Goal: Task Accomplishment & Management: Manage account settings

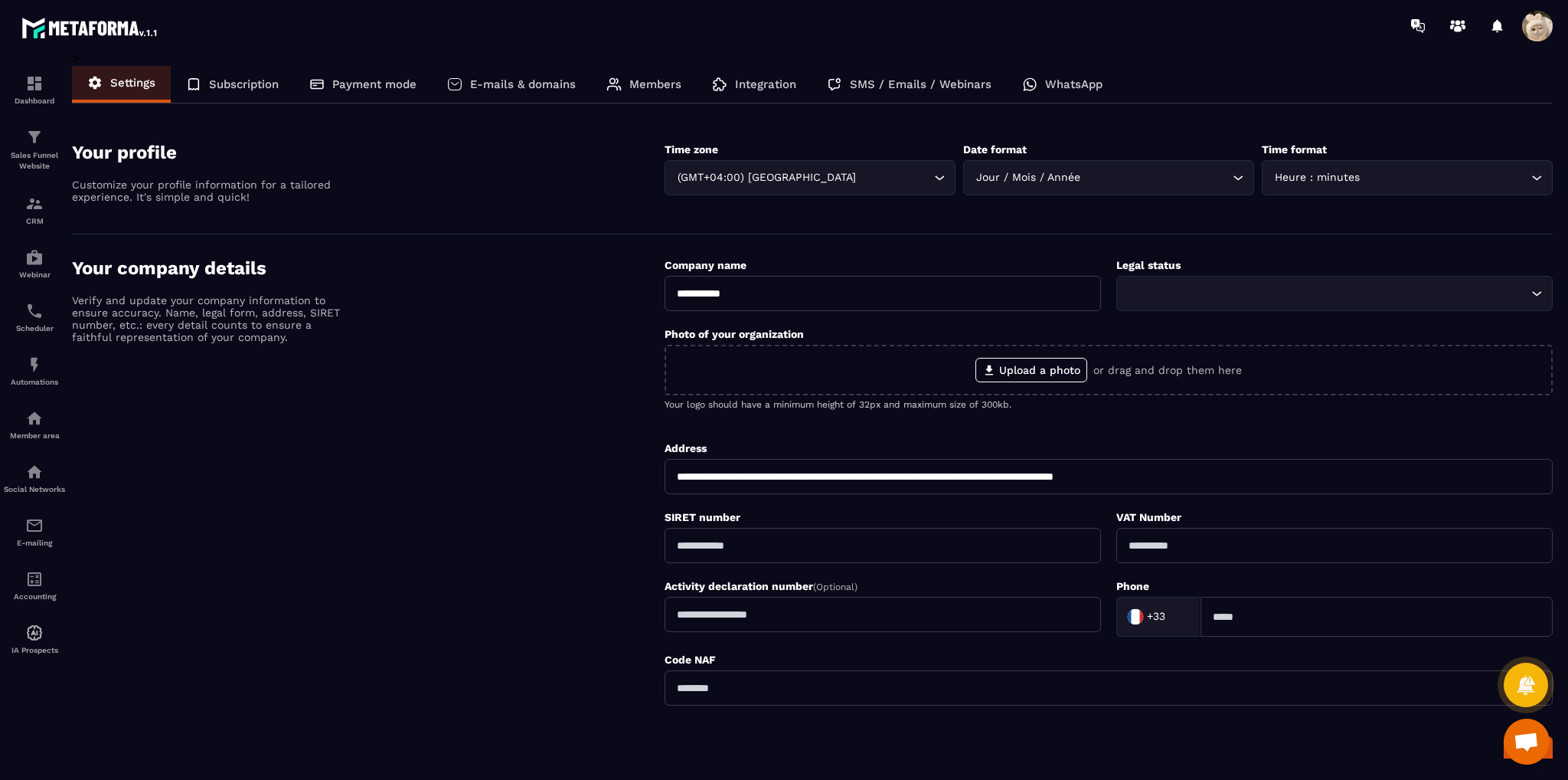
click at [720, 76] on div "Integration" at bounding box center [754, 84] width 115 height 37
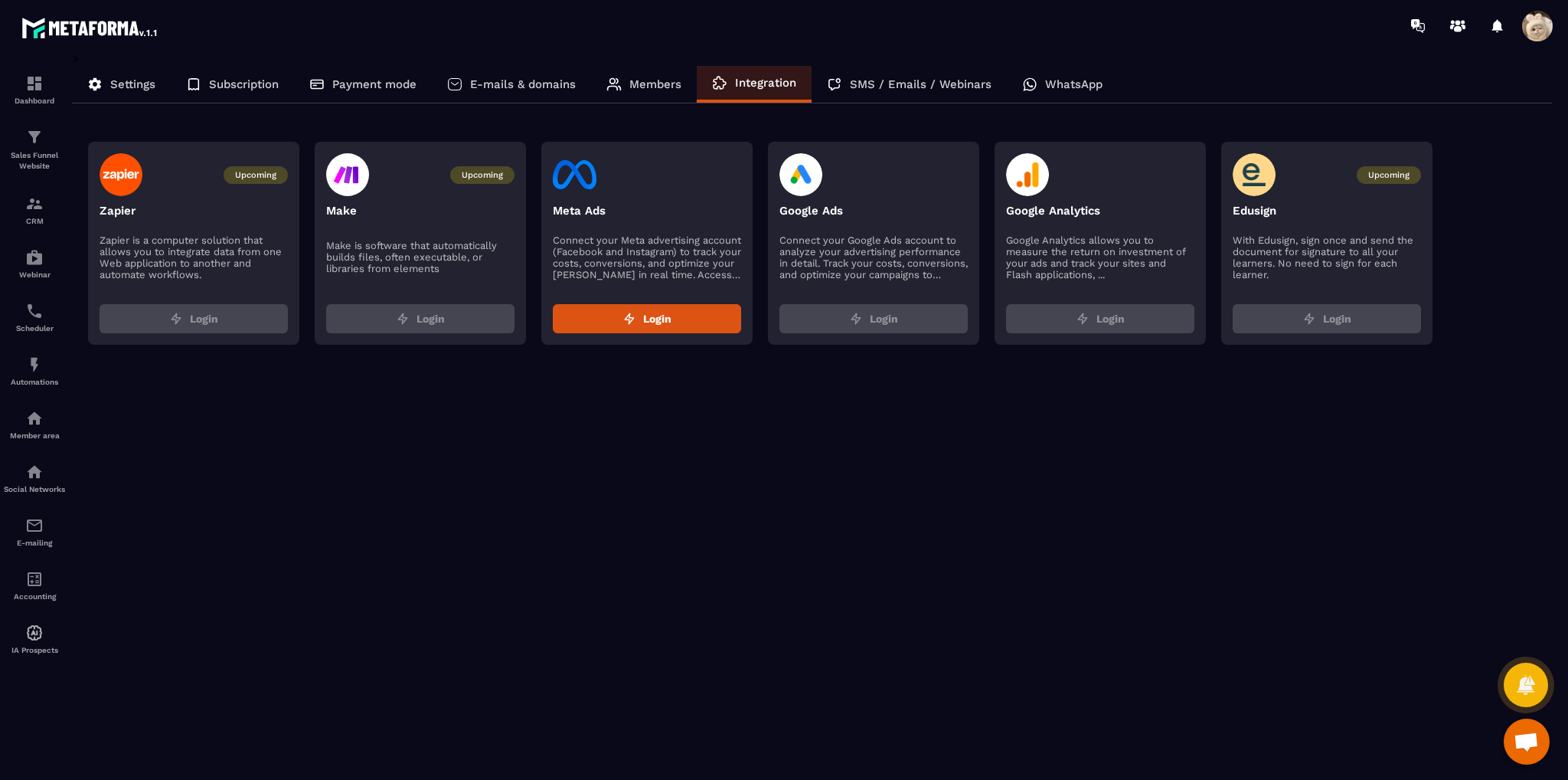
click at [116, 77] on p "Settings" at bounding box center [132, 84] width 45 height 14
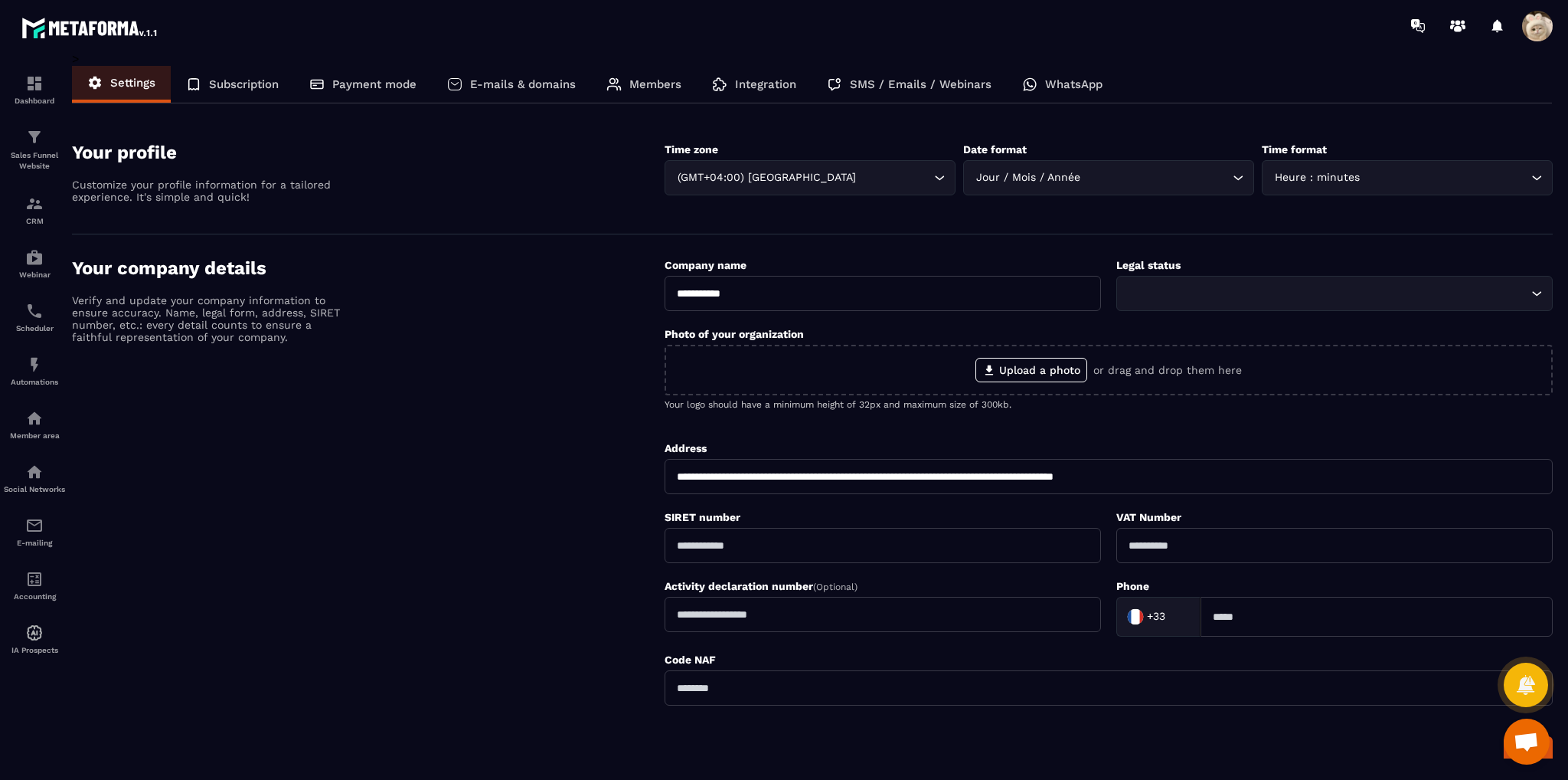
click at [248, 71] on div "Subscription" at bounding box center [232, 84] width 123 height 37
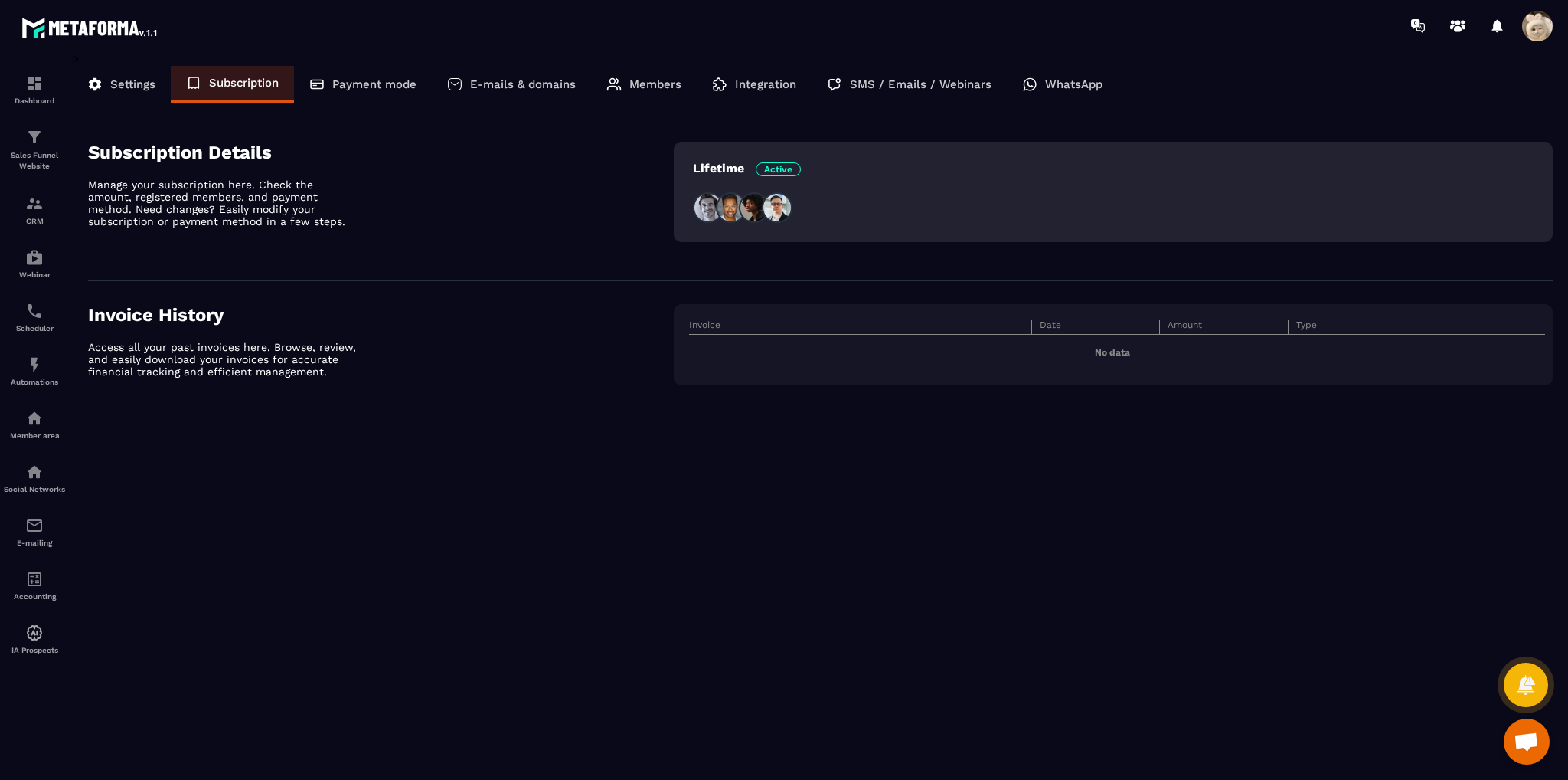
click at [376, 98] on div "Payment mode" at bounding box center [362, 84] width 138 height 37
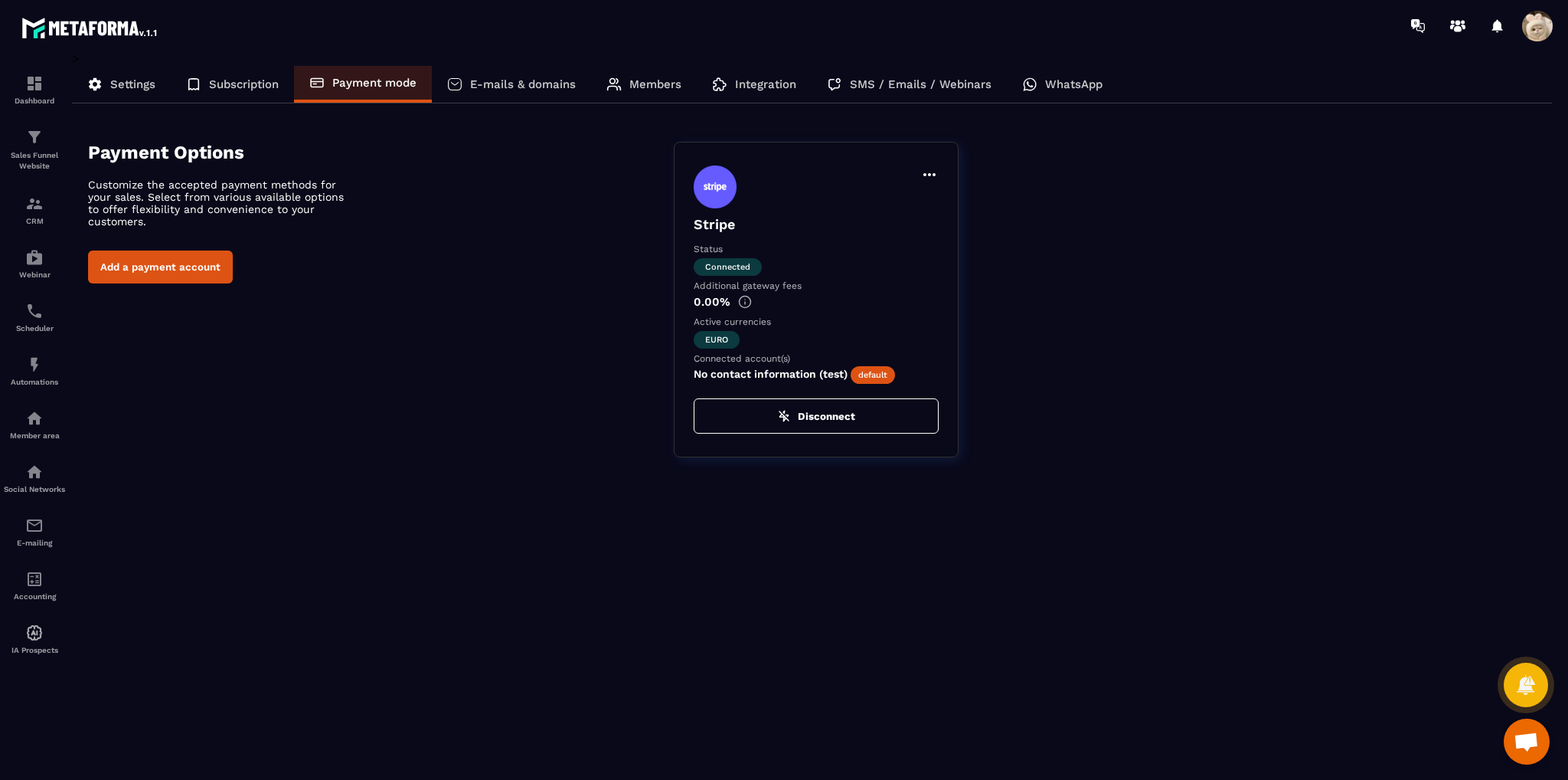
click at [1539, 31] on span at bounding box center [1536, 26] width 31 height 31
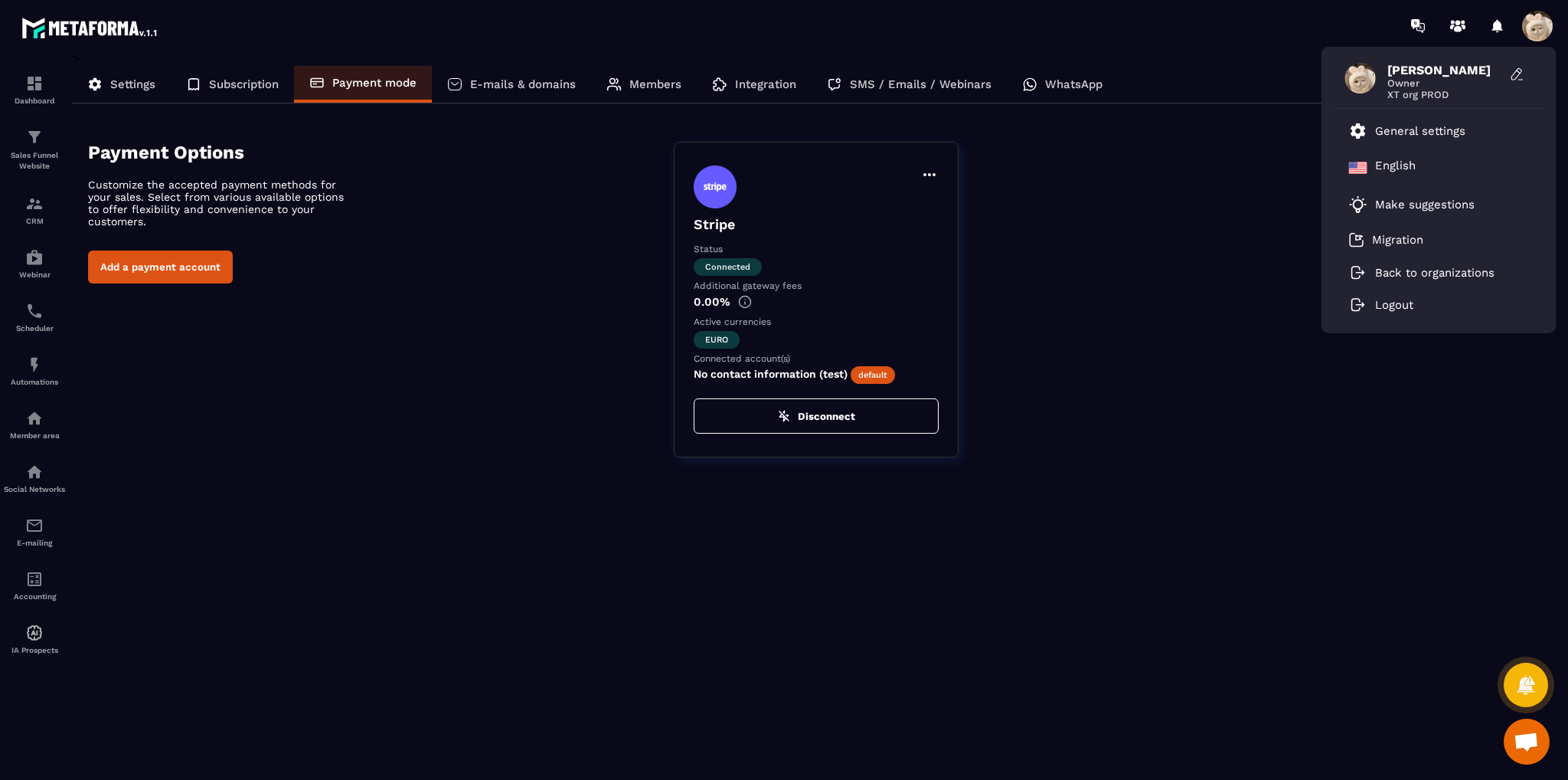
click at [1413, 87] on span "Owner" at bounding box center [1444, 83] width 115 height 12
click at [1526, 72] on button at bounding box center [1517, 74] width 31 height 23
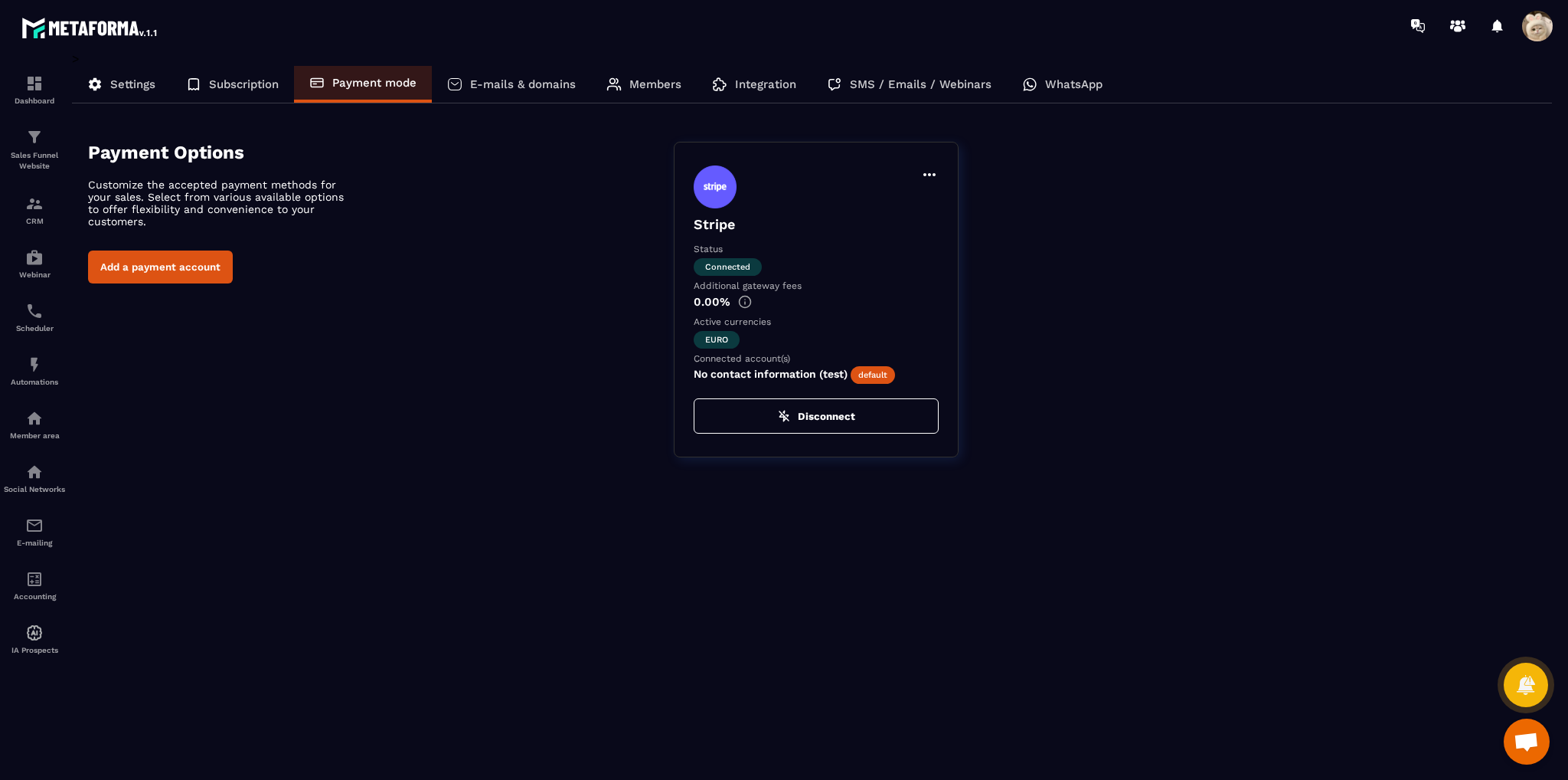
click at [1527, 26] on span at bounding box center [1536, 26] width 31 height 31
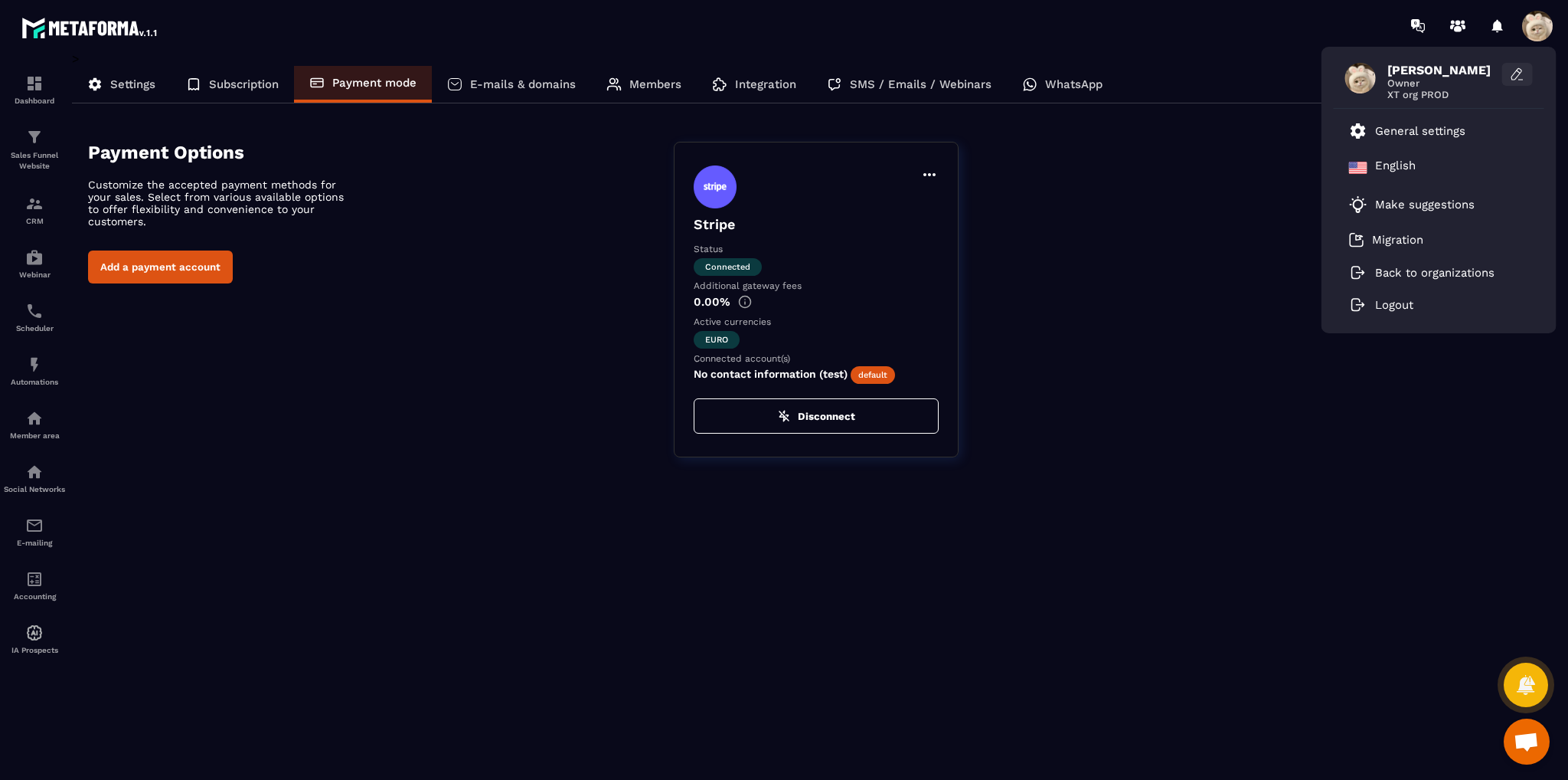
click at [1521, 67] on icon at bounding box center [1516, 74] width 15 height 15
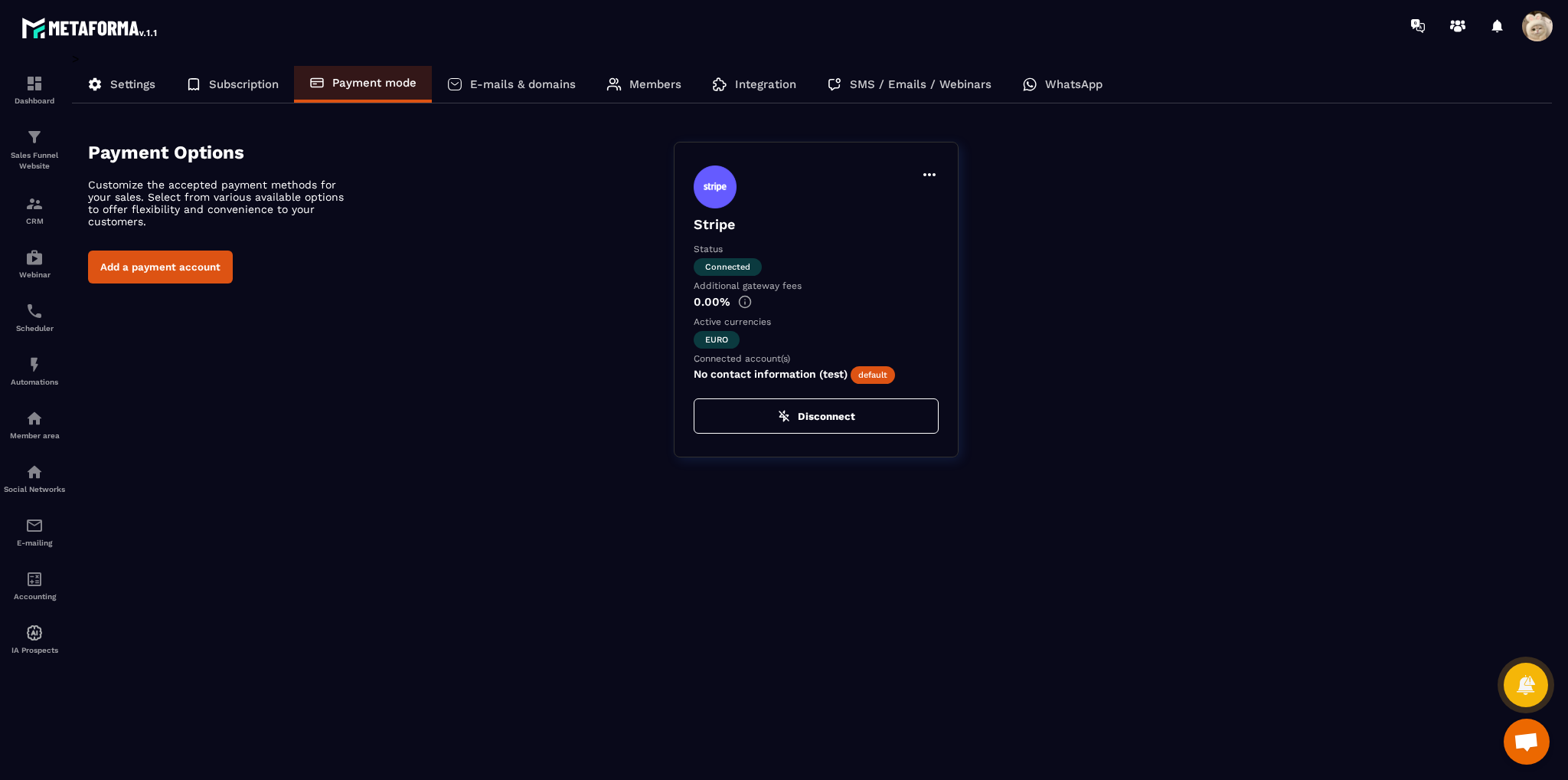
click at [140, 84] on p "Settings" at bounding box center [132, 84] width 45 height 14
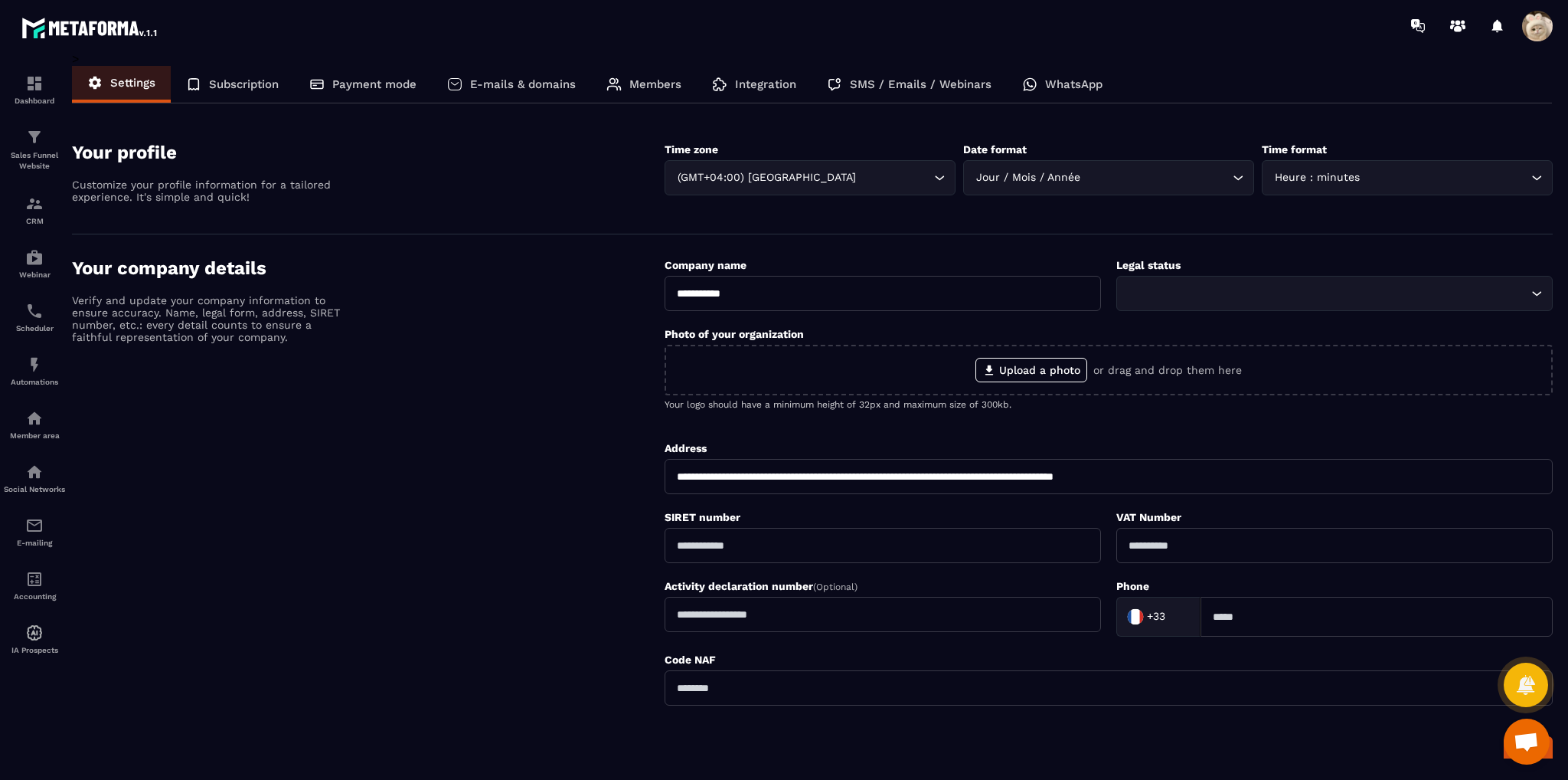
click at [227, 95] on div "Subscription" at bounding box center [232, 84] width 123 height 37
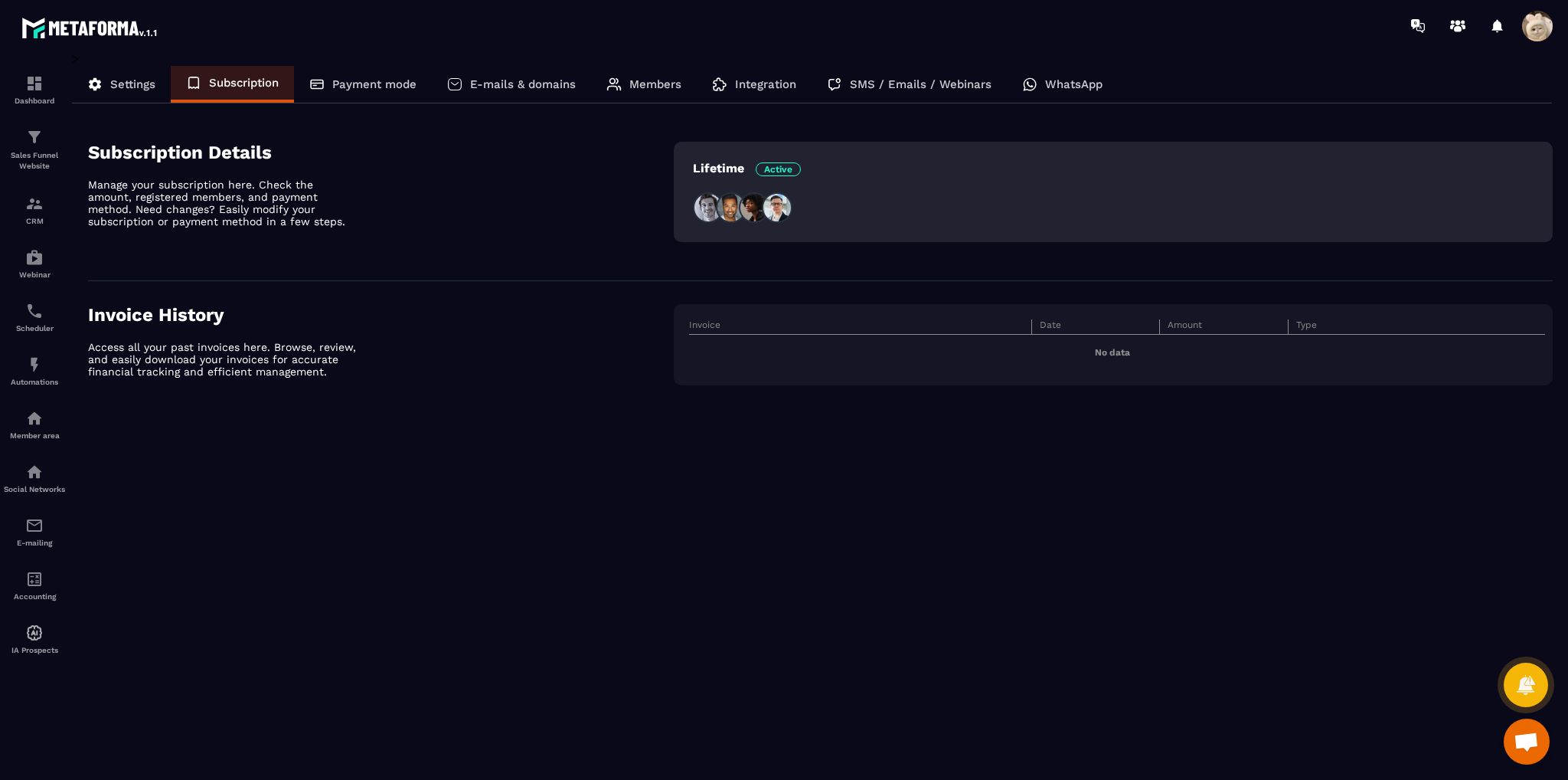
click at [92, 87] on icon at bounding box center [95, 84] width 12 height 13
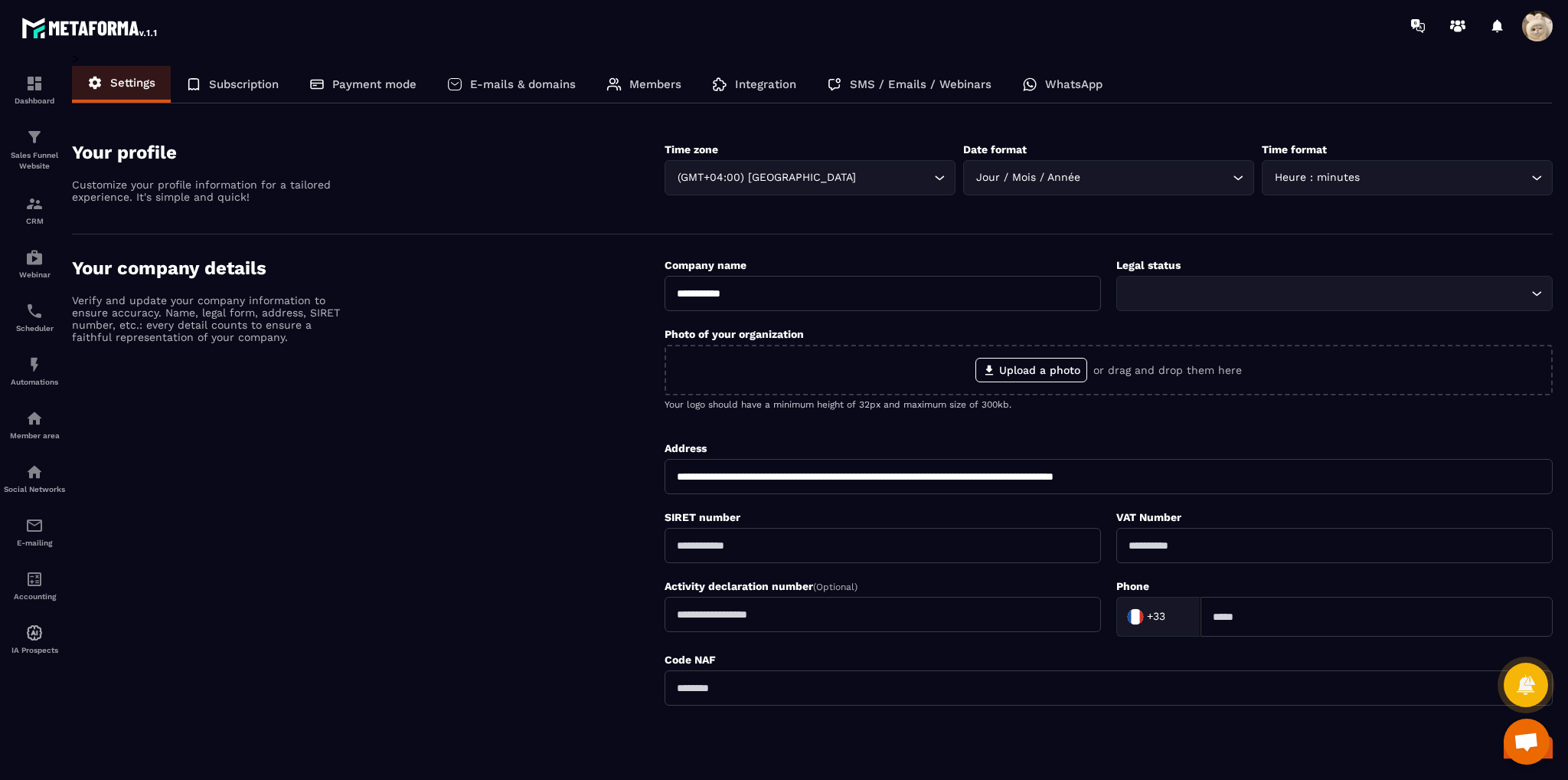
scroll to position [328, 0]
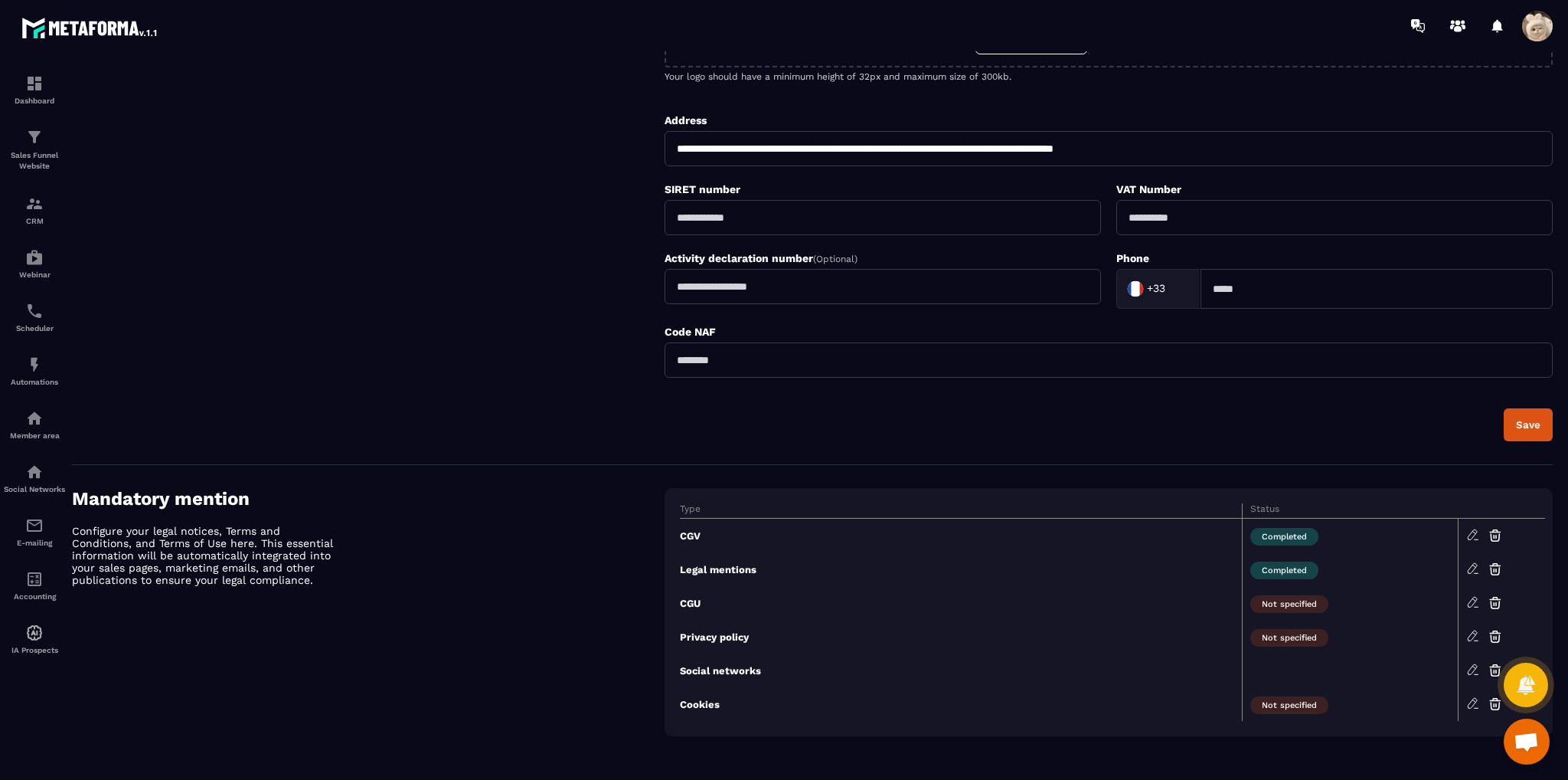
click at [1471, 670] on icon at bounding box center [1473, 669] width 14 height 14
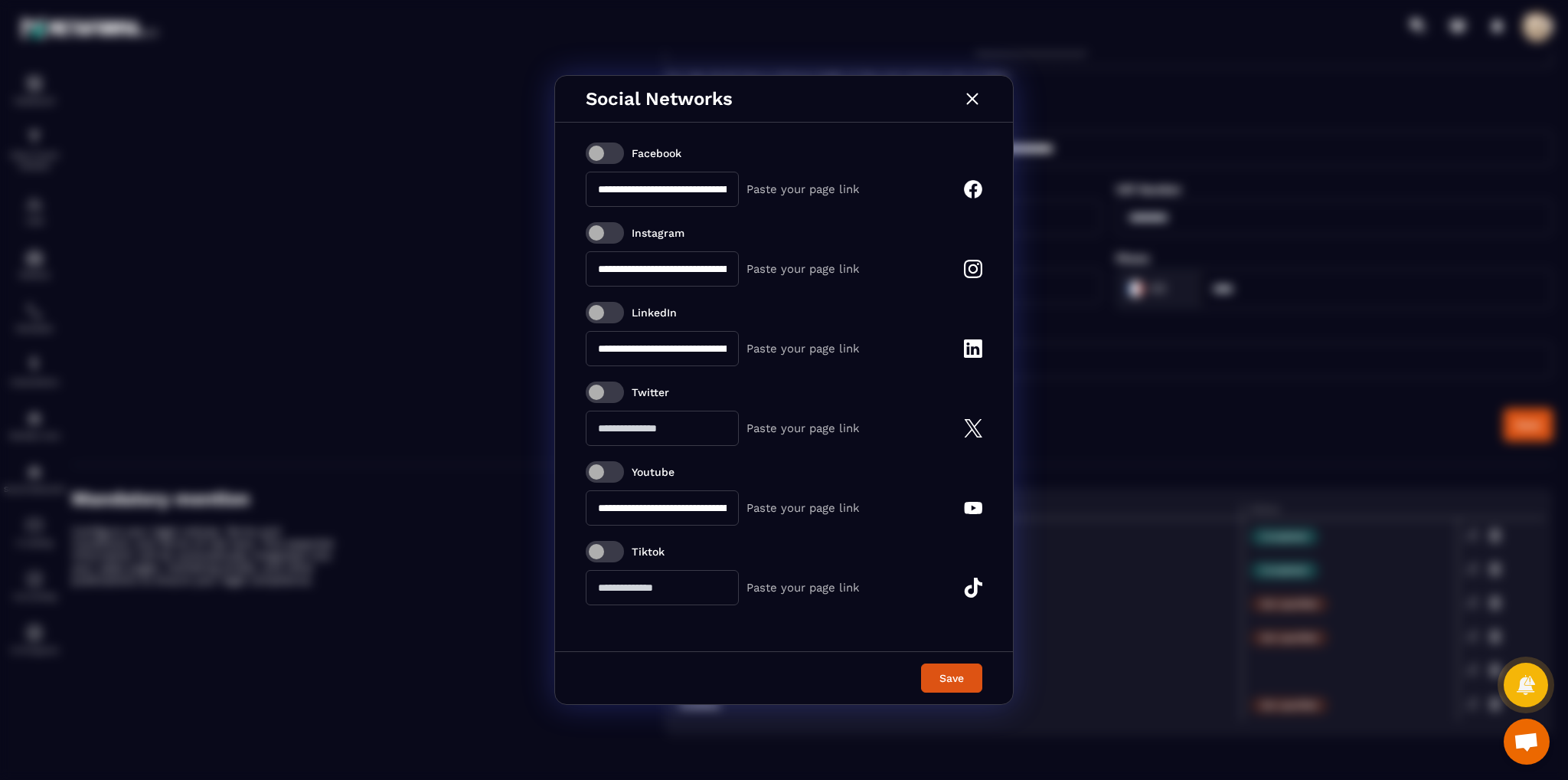
click at [596, 156] on span "Modal window" at bounding box center [605, 153] width 38 height 21
click at [609, 242] on span "Modal window" at bounding box center [605, 232] width 38 height 21
click at [616, 320] on span "Modal window" at bounding box center [605, 312] width 38 height 21
click at [618, 481] on div "**********" at bounding box center [784, 493] width 396 height 64
click at [613, 472] on span "Modal window" at bounding box center [605, 471] width 38 height 21
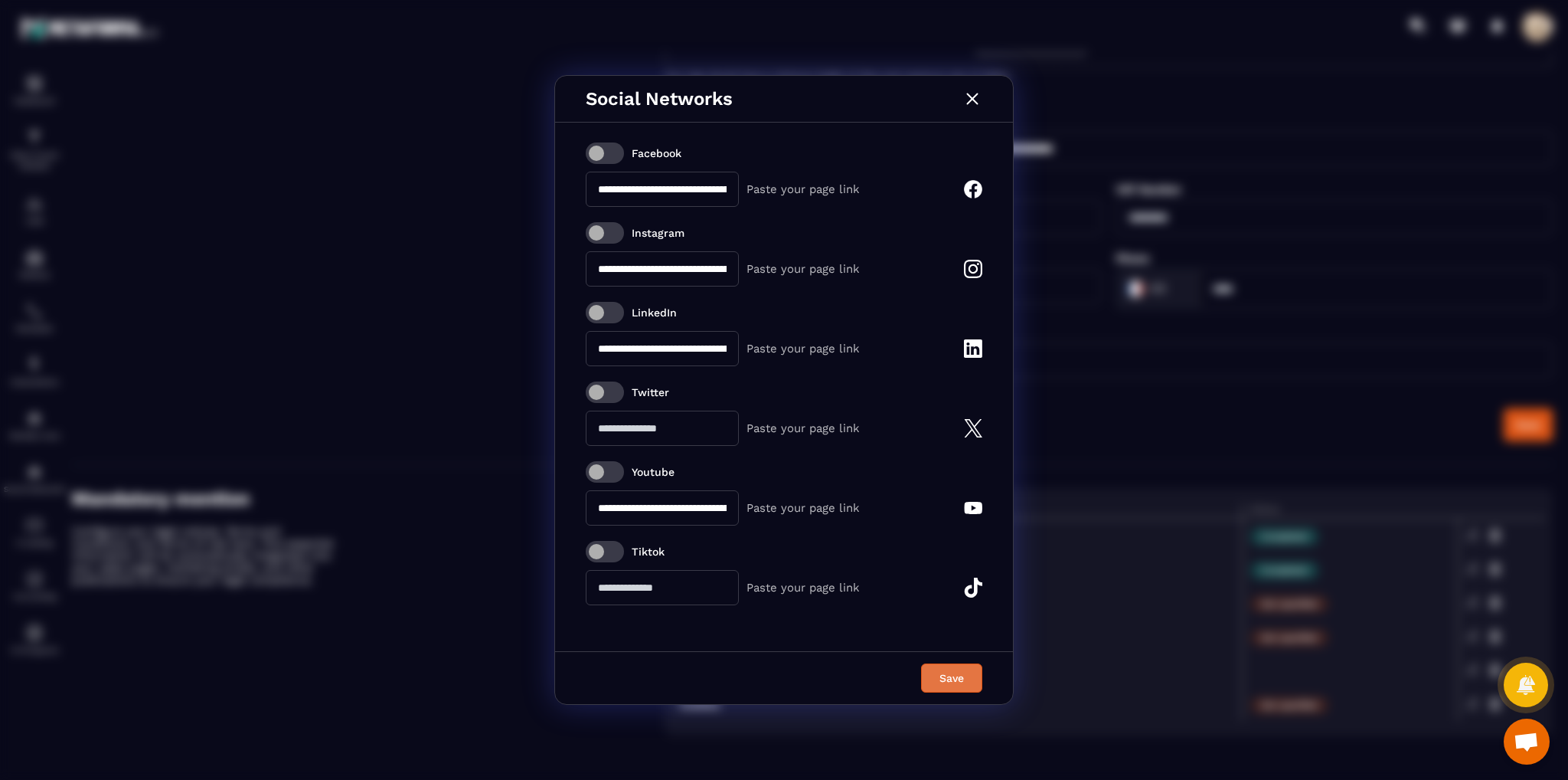
click at [937, 679] on div "Save" at bounding box center [950, 677] width 41 height 15
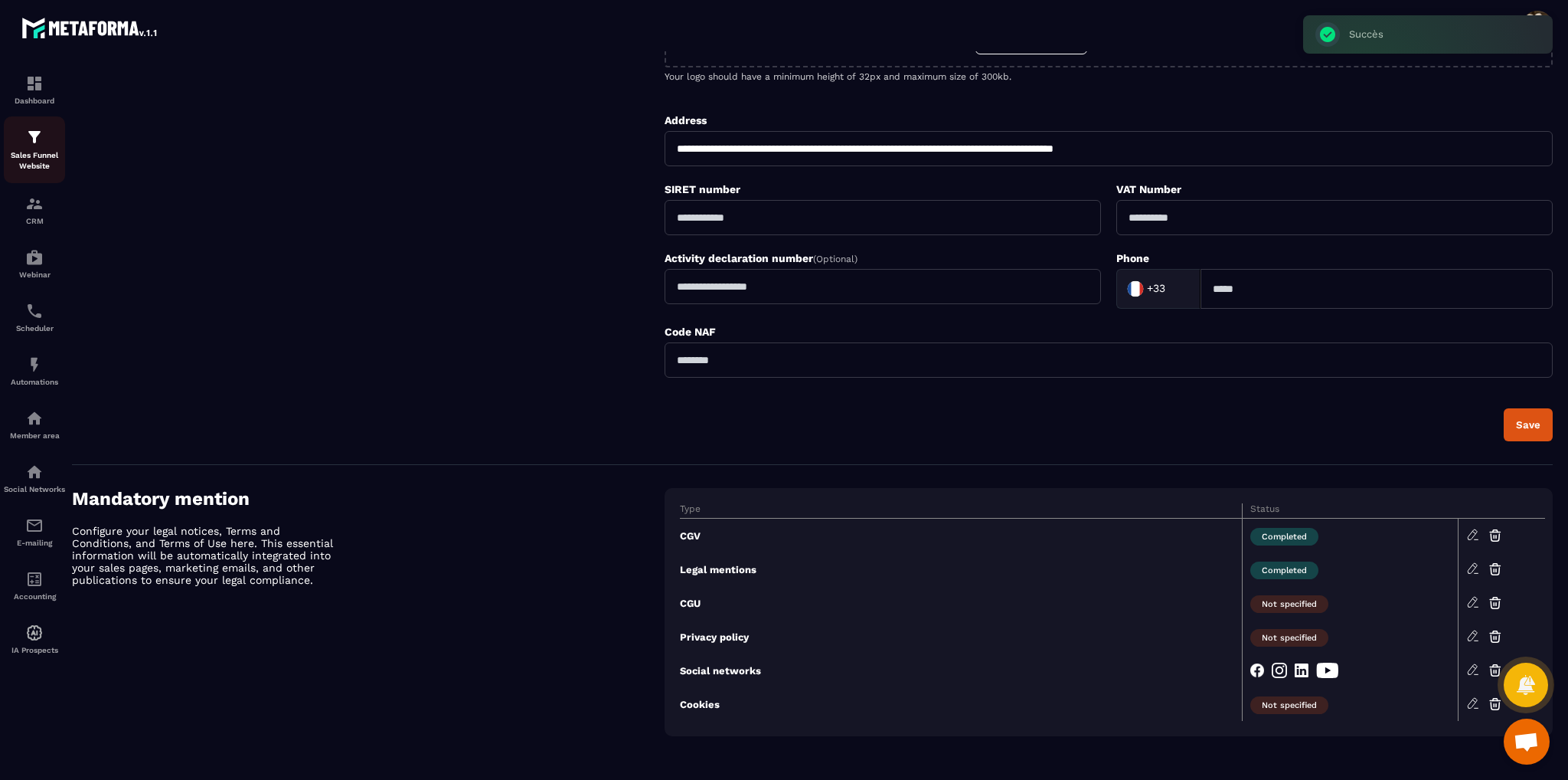
click at [32, 160] on p "Sales Funnel Website" at bounding box center [34, 160] width 61 height 21
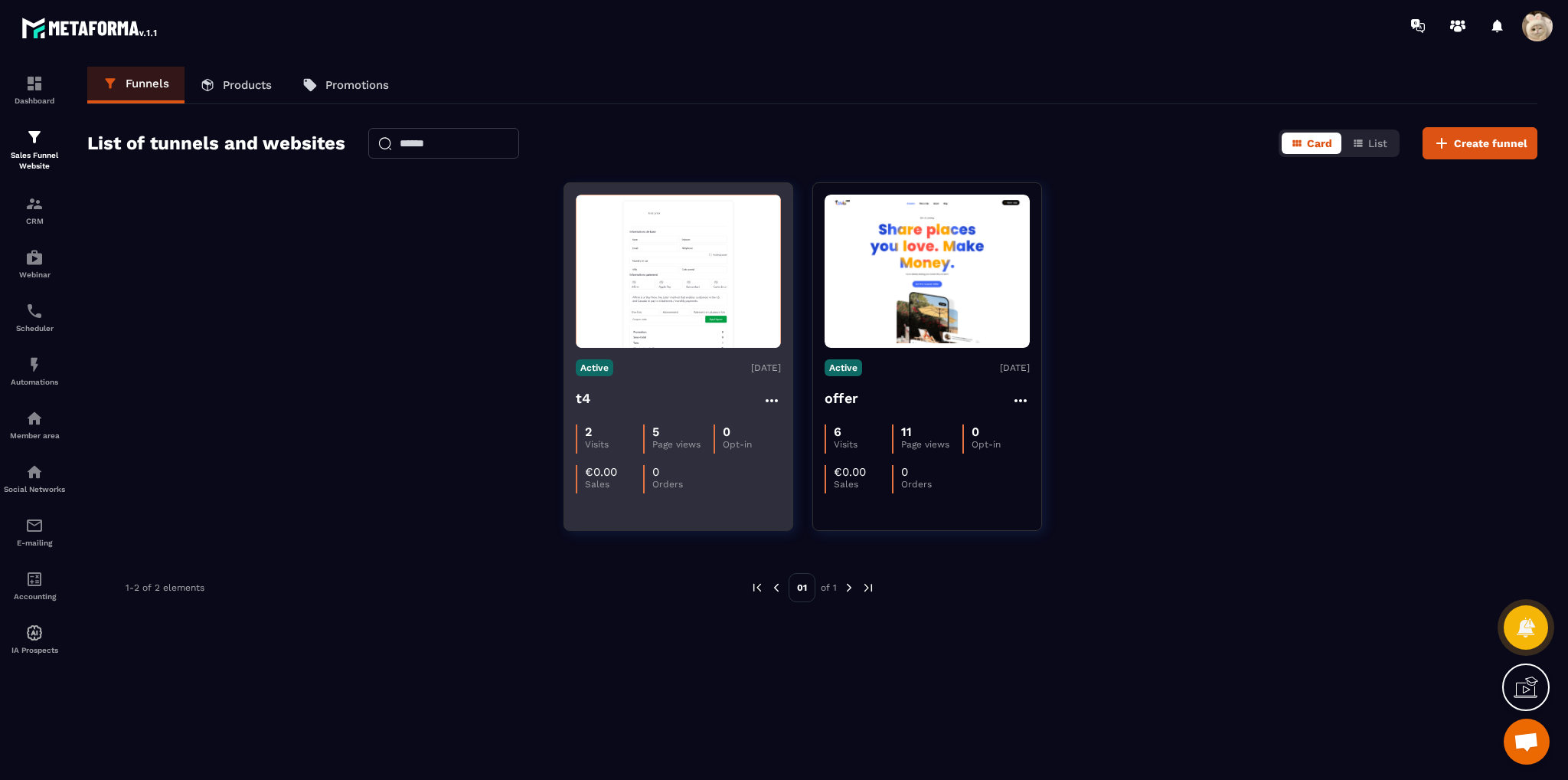
click at [639, 391] on div "t4" at bounding box center [679, 399] width 206 height 25
click at [663, 292] on img at bounding box center [679, 271] width 206 height 153
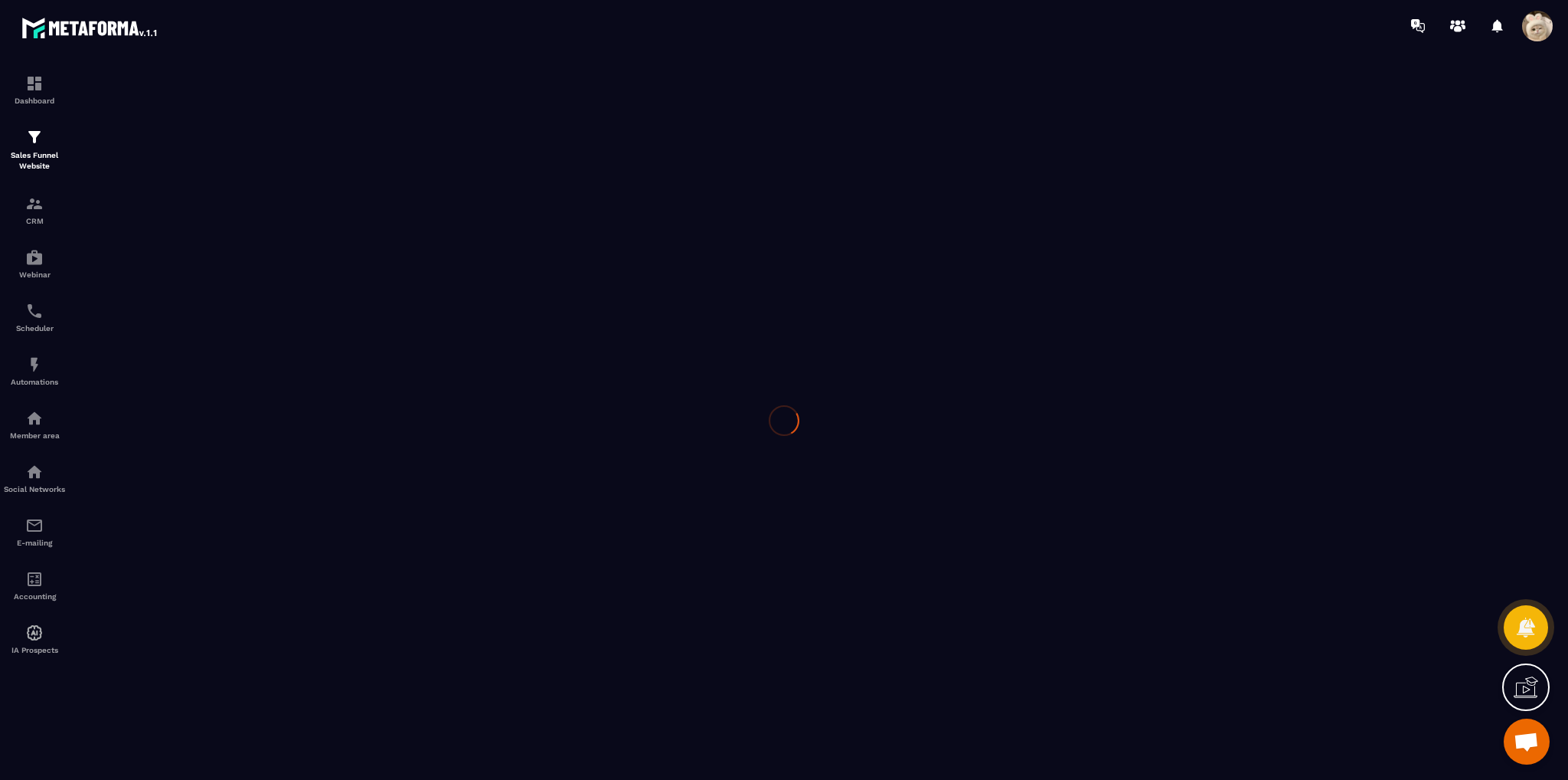
click at [665, 340] on div at bounding box center [784, 419] width 1568 height 737
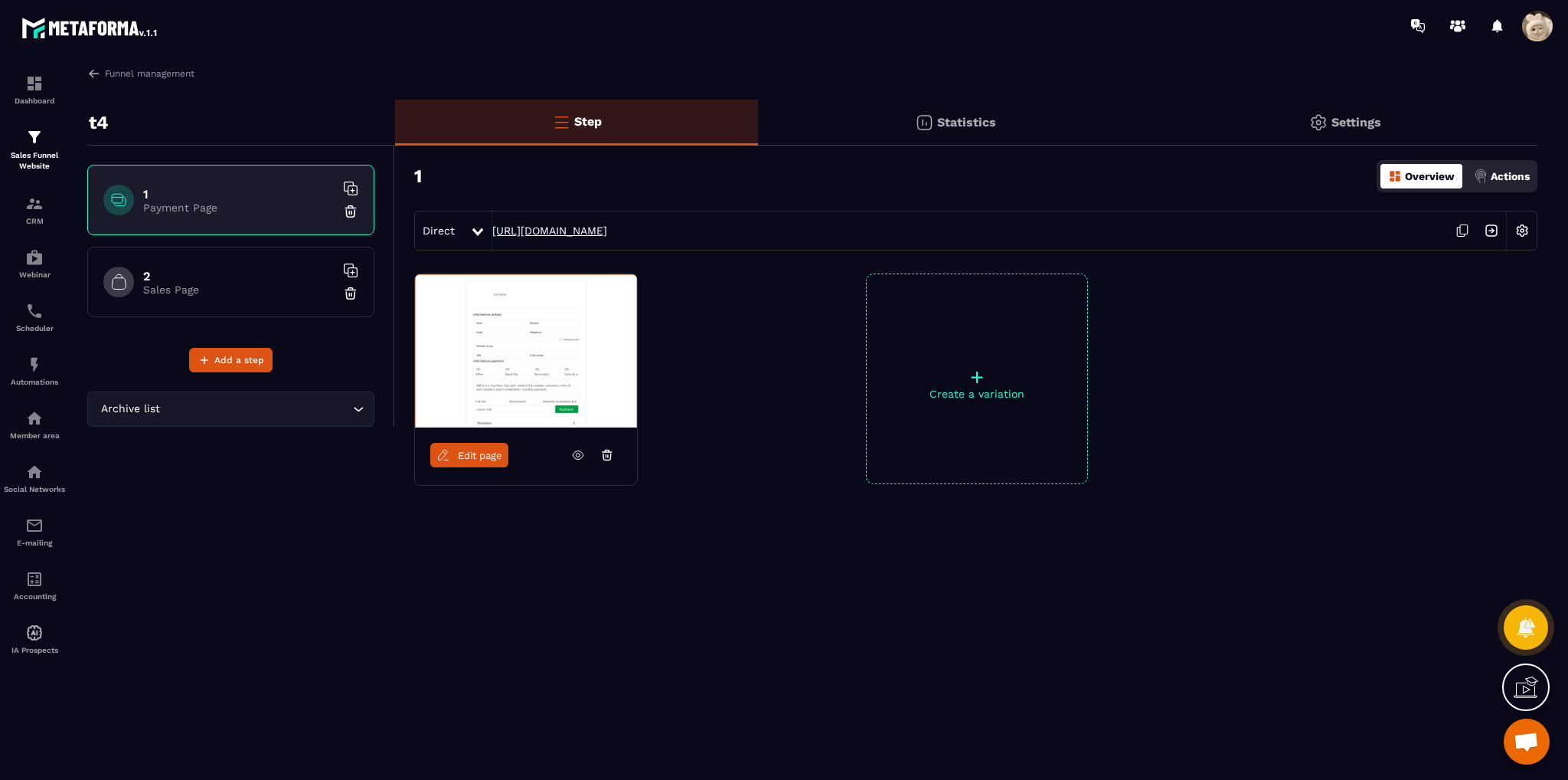
click at [563, 232] on link "[URL][DOMAIN_NAME]" at bounding box center [549, 231] width 115 height 12
click at [276, 277] on h6 "2" at bounding box center [239, 276] width 192 height 15
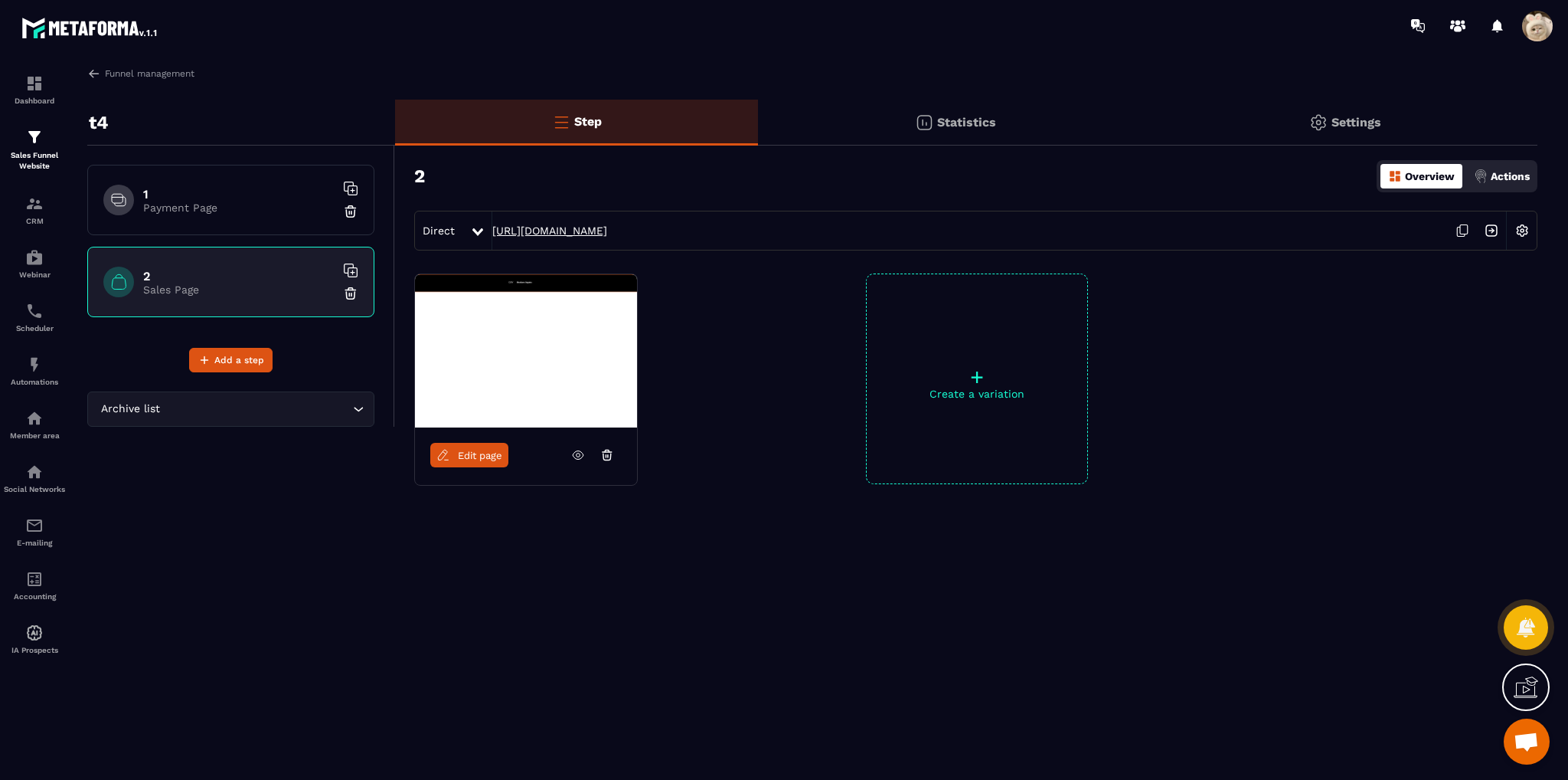
click at [595, 228] on link "[URL][DOMAIN_NAME]" at bounding box center [549, 231] width 115 height 12
click at [490, 451] on span "Edit page" at bounding box center [480, 455] width 44 height 12
